Goal: Go to known website: Access a specific website the user already knows

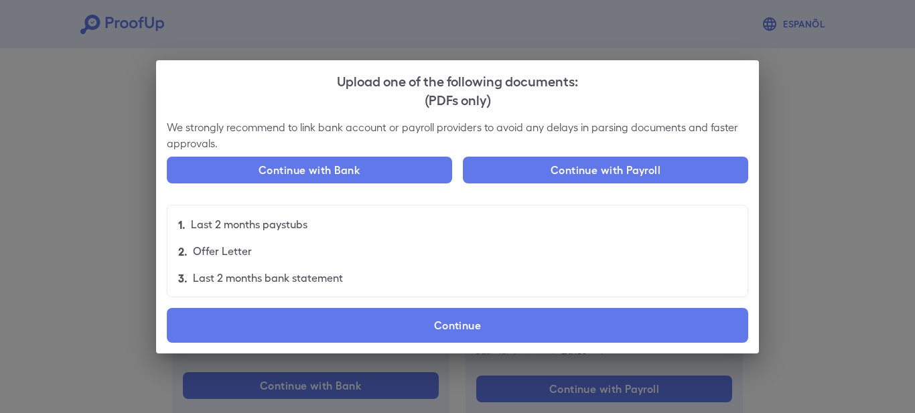
scroll to position [98, 0]
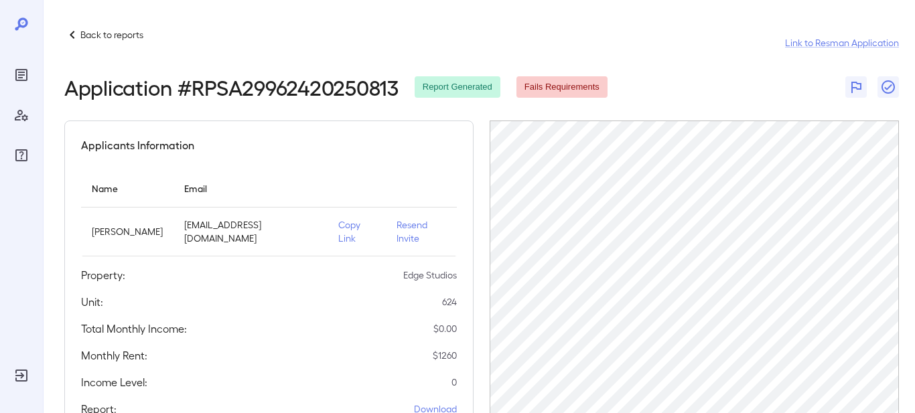
click at [21, 79] on icon "Reports" at bounding box center [21, 75] width 16 height 16
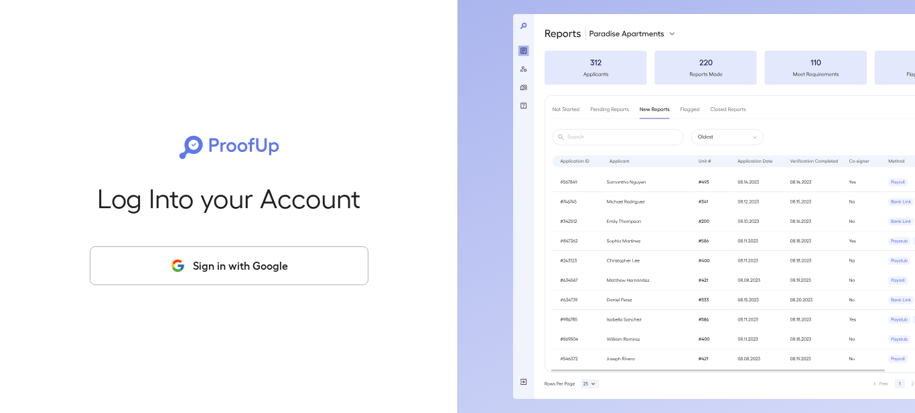
click at [198, 264] on button "Sign in with Google" at bounding box center [229, 265] width 279 height 39
